Goal: Use online tool/utility: Utilize a website feature to perform a specific function

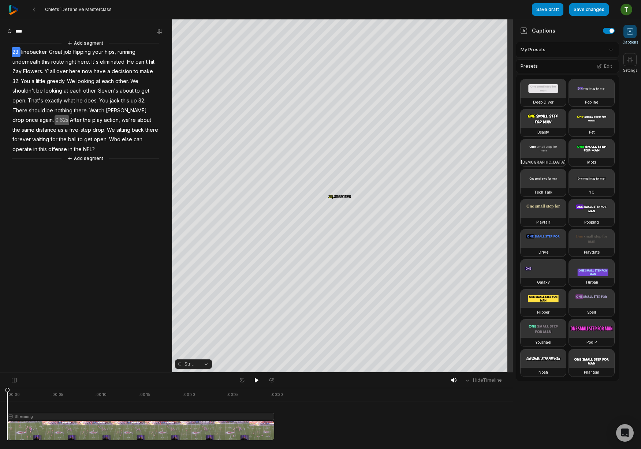
click at [142, 411] on div at bounding box center [140, 414] width 267 height 52
click at [24, 414] on div at bounding box center [140, 414] width 267 height 52
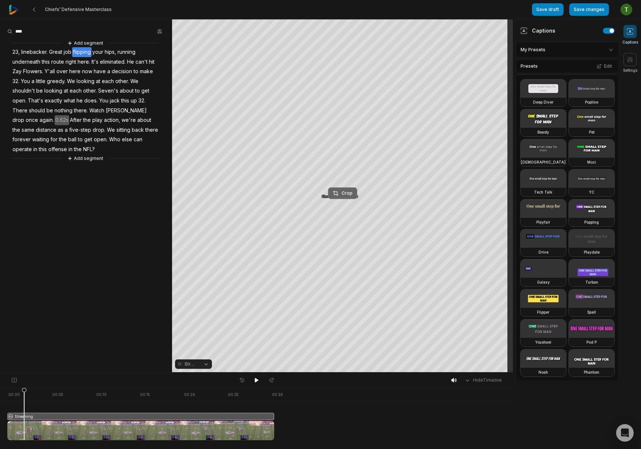
click at [343, 193] on div "Crop" at bounding box center [343, 193] width 20 height 7
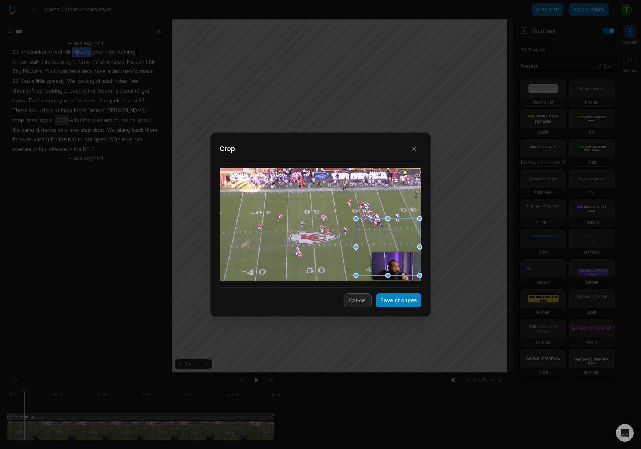
drag, startPoint x: 334, startPoint y: 218, endPoint x: 432, endPoint y: 280, distance: 116.3
click at [441, 283] on div "Close Crop Save changes Cancel" at bounding box center [320, 224] width 641 height 449
drag, startPoint x: 392, startPoint y: 236, endPoint x: 407, endPoint y: 297, distance: 62.8
click at [407, 297] on div "Close Crop Save changes Cancel" at bounding box center [320, 224] width 220 height 184
drag, startPoint x: 356, startPoint y: 220, endPoint x: 377, endPoint y: 271, distance: 55.1
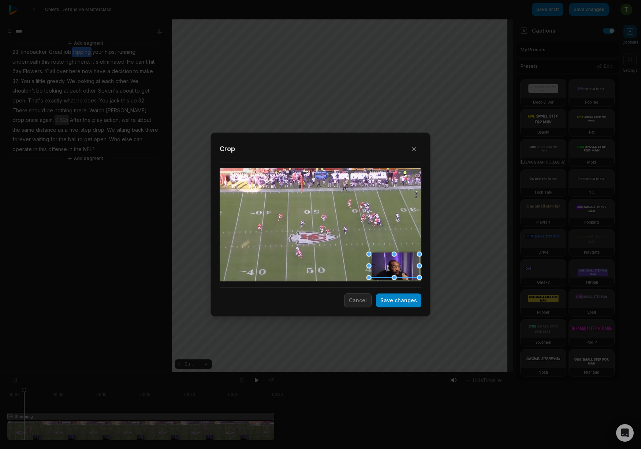
click at [377, 373] on div "Close Crop Save changes Cancel" at bounding box center [320, 373] width 641 height 0
click at [410, 303] on button "Save changes" at bounding box center [398, 300] width 45 height 14
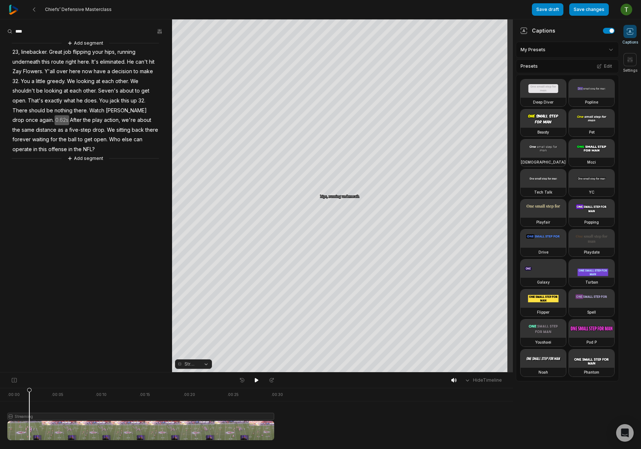
click at [7, 12] on div "Chiefs’ Defensive Masterclass Save draft Save changes Open user menu" at bounding box center [320, 9] width 641 height 19
click at [33, 10] on 335 at bounding box center [34, 10] width 2 height 4
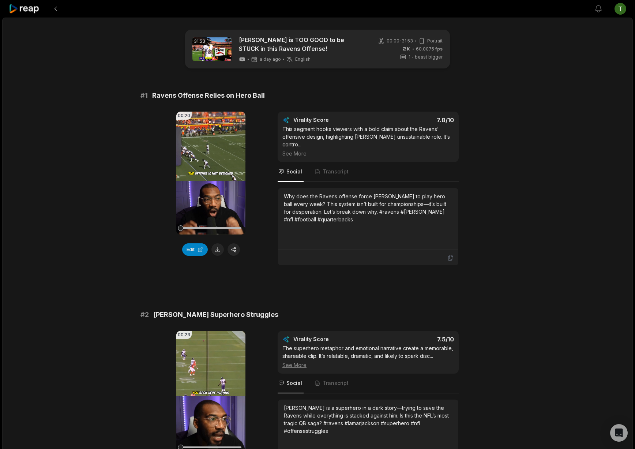
scroll to position [751, 0]
